Goal: Information Seeking & Learning: Find contact information

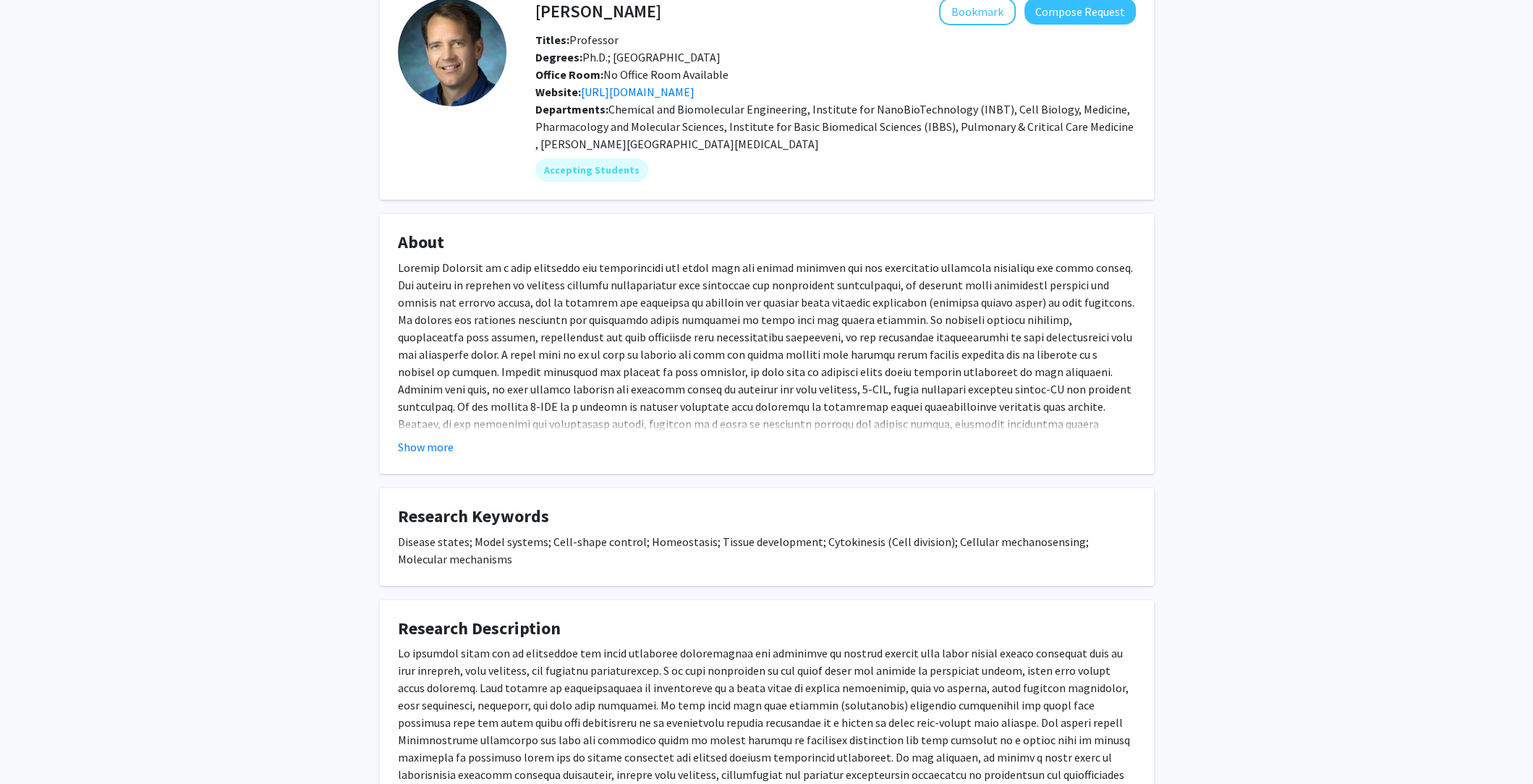
scroll to position [249, 0]
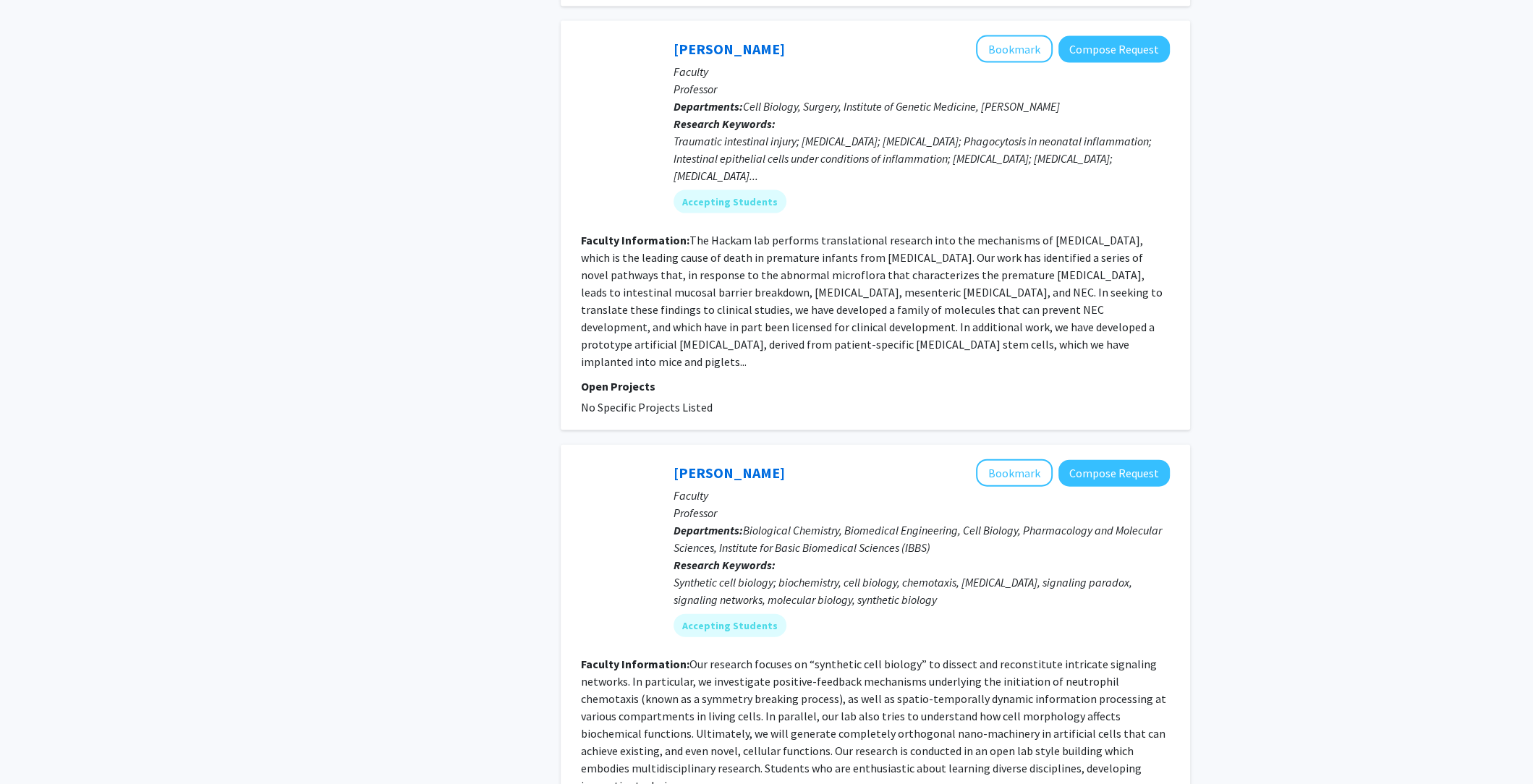
scroll to position [3395, 0]
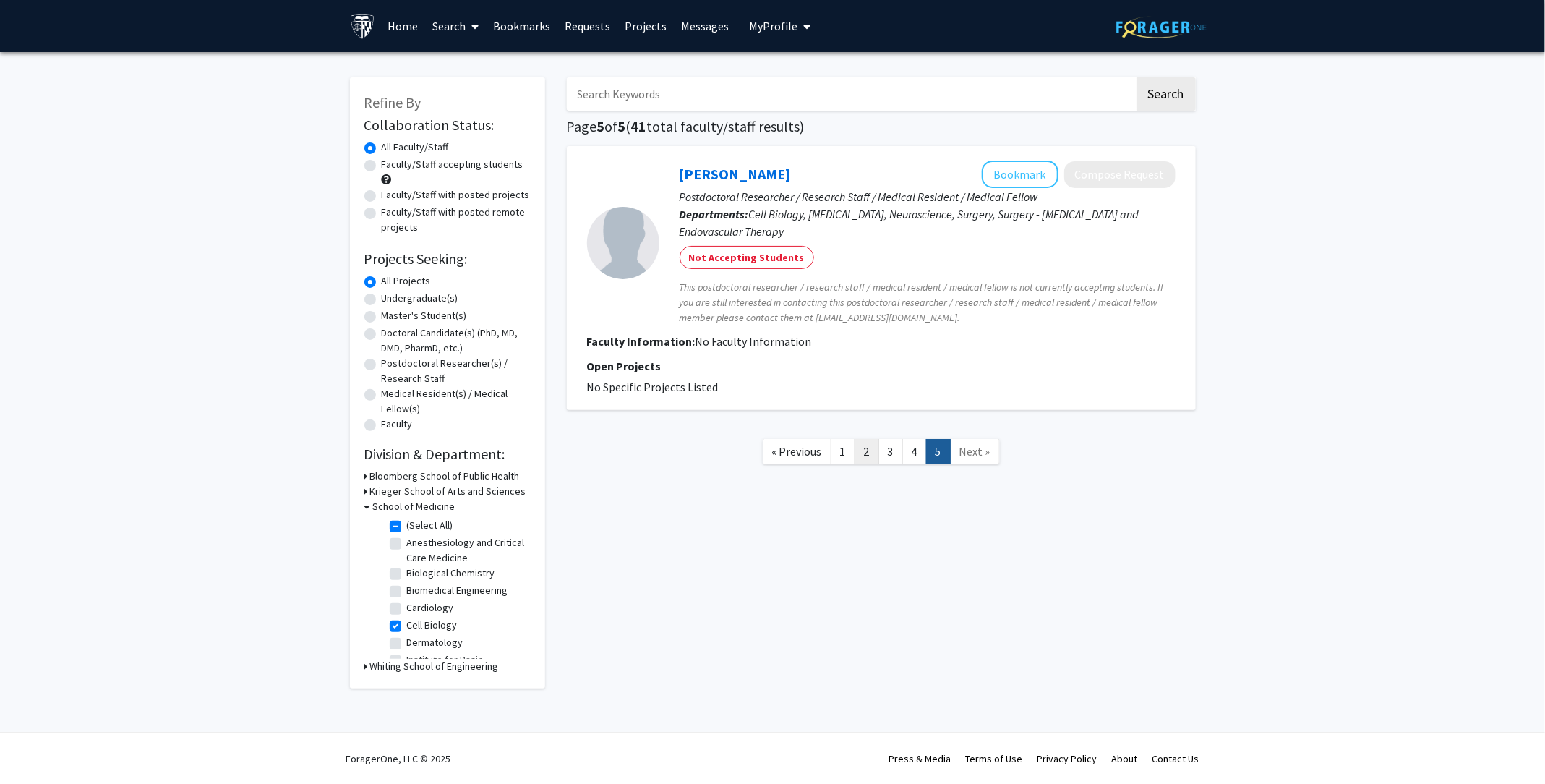
click at [869, 449] on link "2" at bounding box center [867, 452] width 25 height 26
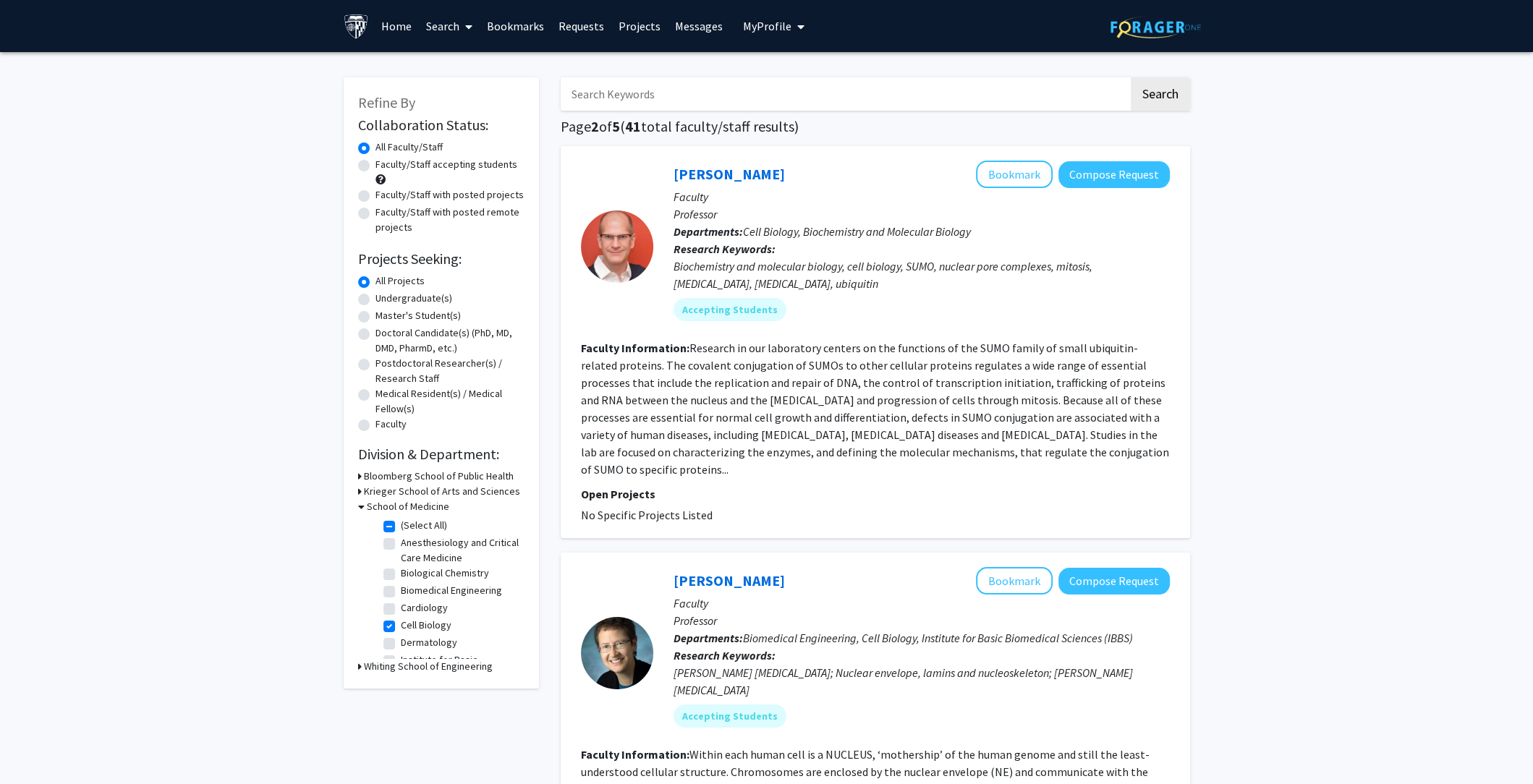
click at [740, 163] on div "[PERSON_NAME] Bookmark Compose Request" at bounding box center [921, 174] width 497 height 27
click at [739, 165] on link "[PERSON_NAME]" at bounding box center [729, 174] width 111 height 18
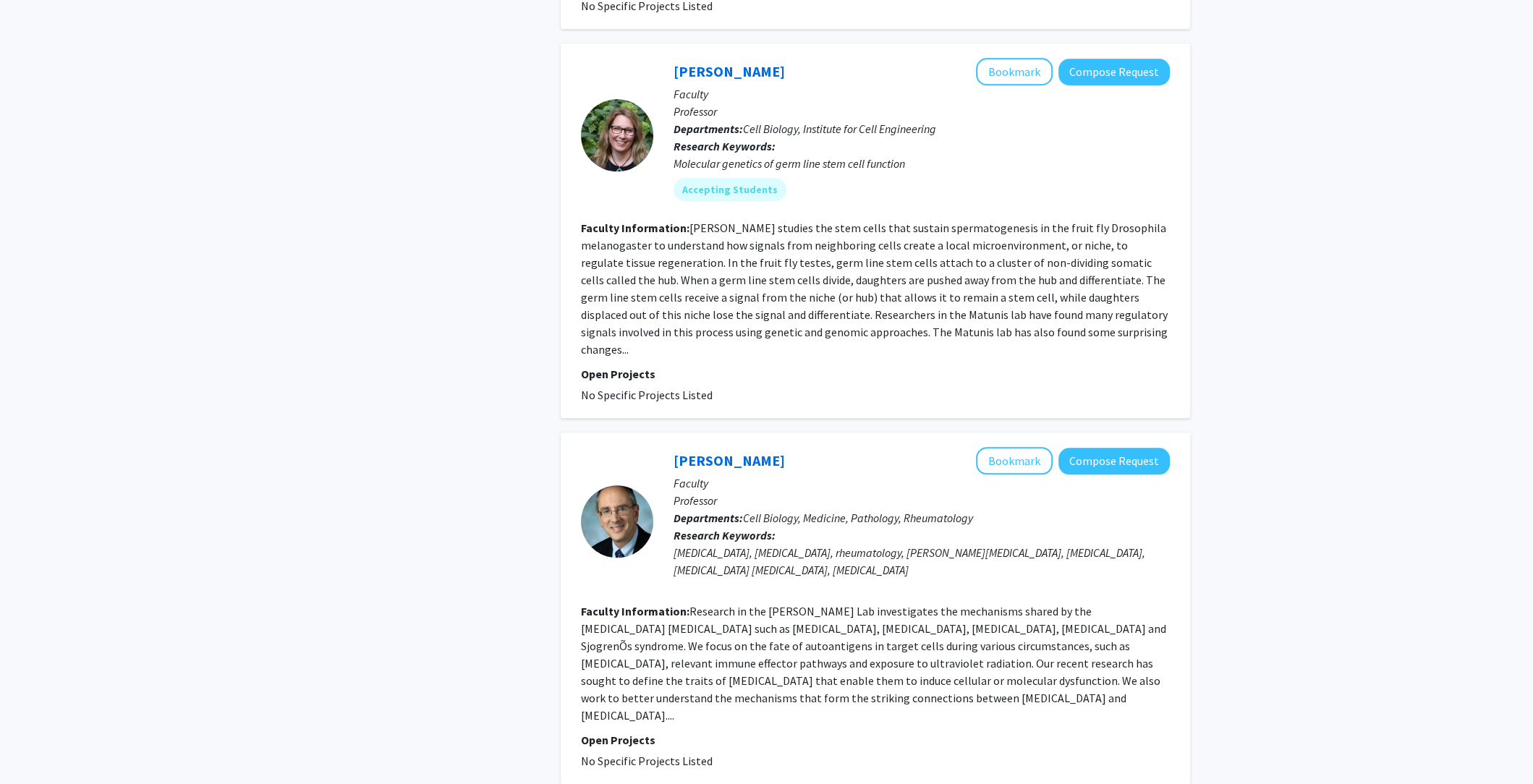
scroll to position [1470, 0]
click at [717, 60] on link "[PERSON_NAME]" at bounding box center [729, 69] width 111 height 18
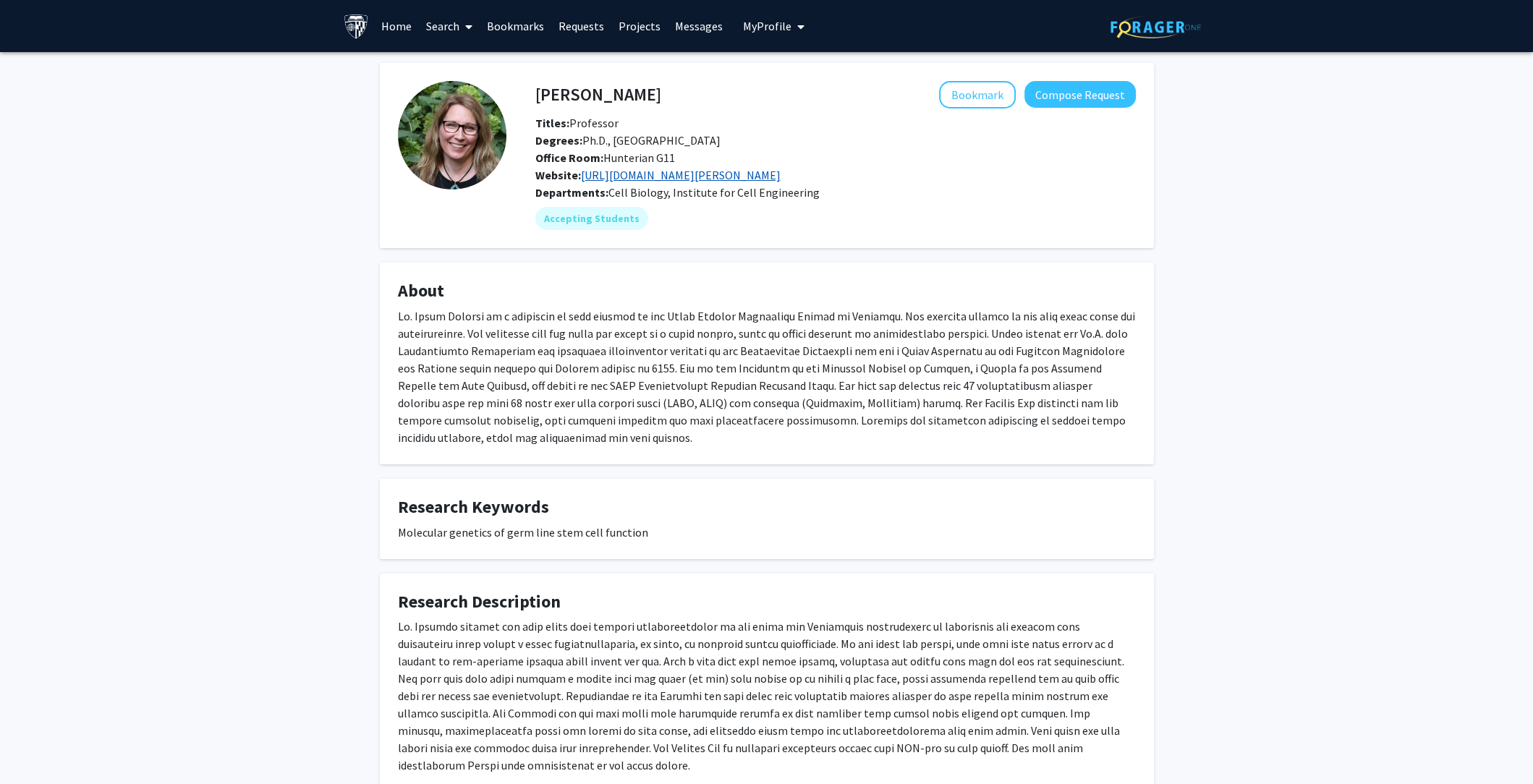
click at [699, 169] on link "[URL][DOMAIN_NAME][PERSON_NAME]" at bounding box center [681, 174] width 200 height 14
